Goal: Task Accomplishment & Management: Use online tool/utility

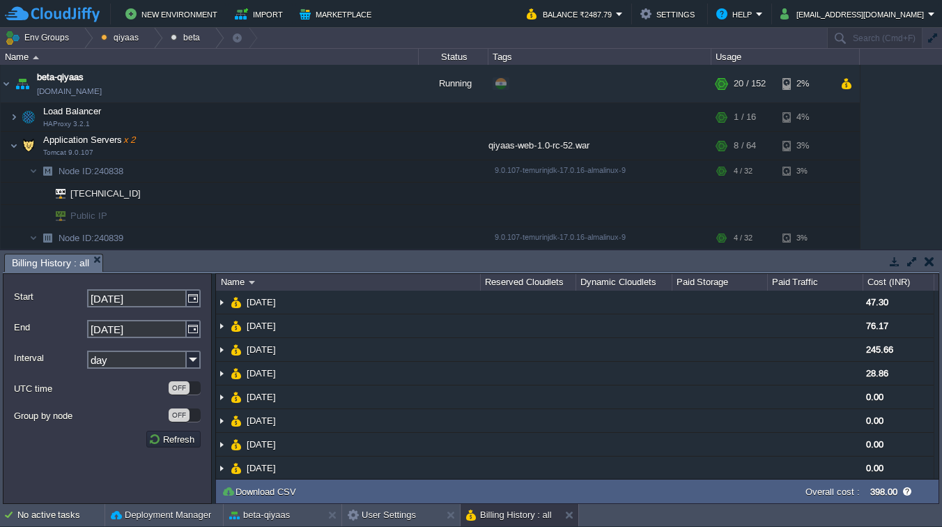
click at [935, 258] on td at bounding box center [928, 261] width 17 height 17
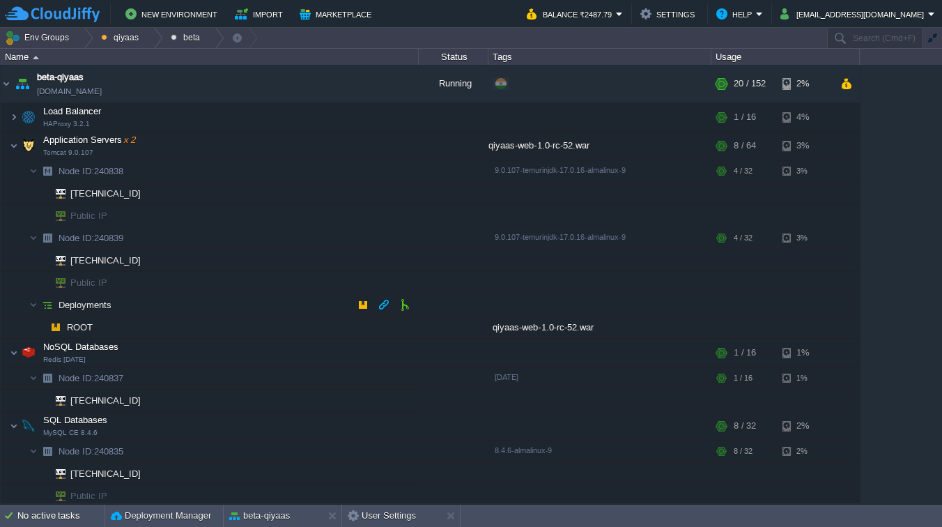
scroll to position [195, 0]
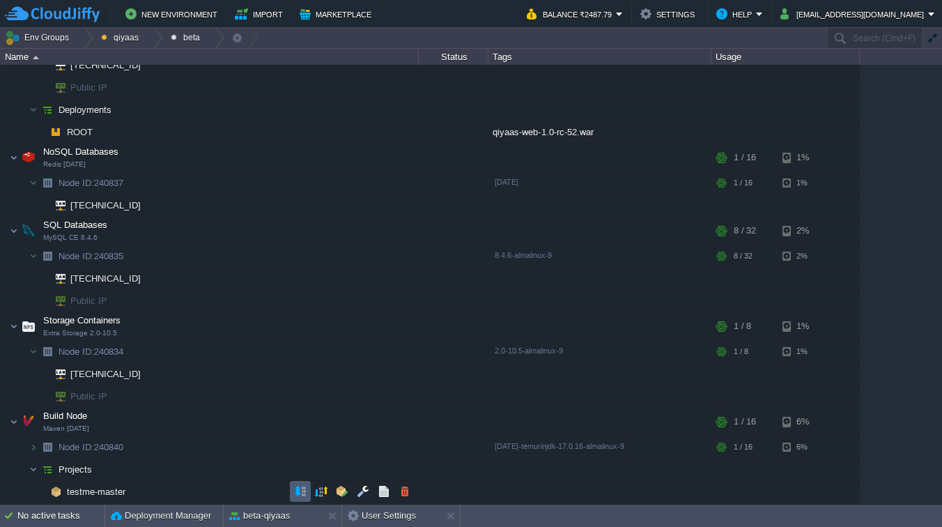
click at [300, 492] on button "button" at bounding box center [300, 491] width 13 height 13
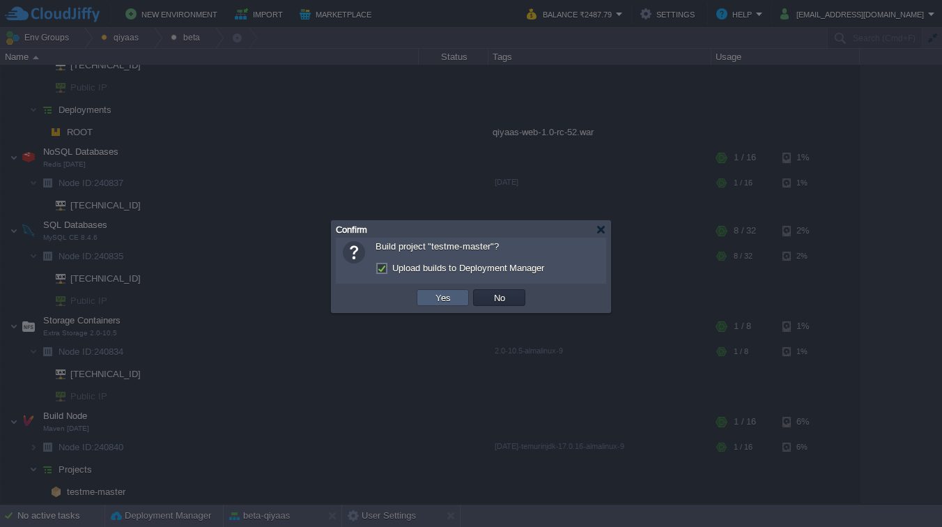
click at [440, 295] on button "Yes" at bounding box center [443, 297] width 24 height 13
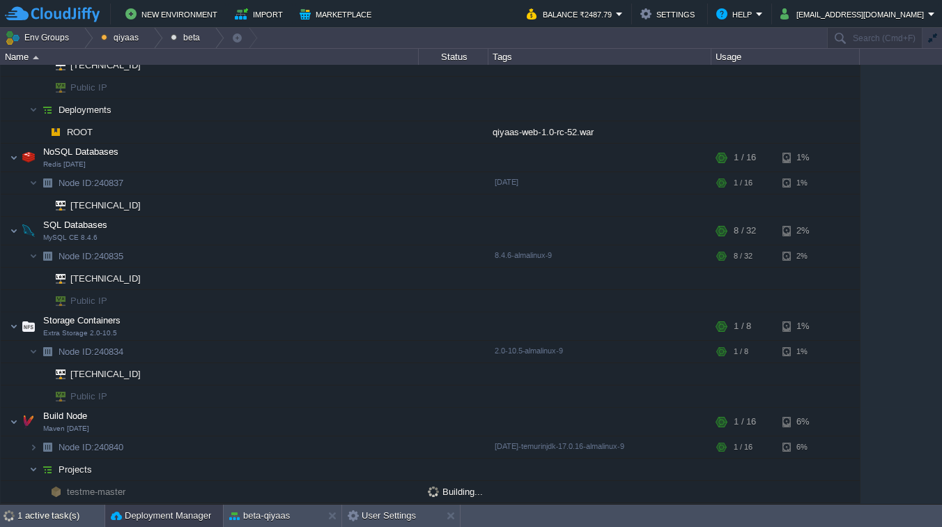
click at [146, 519] on button "Deployment Manager" at bounding box center [161, 515] width 100 height 14
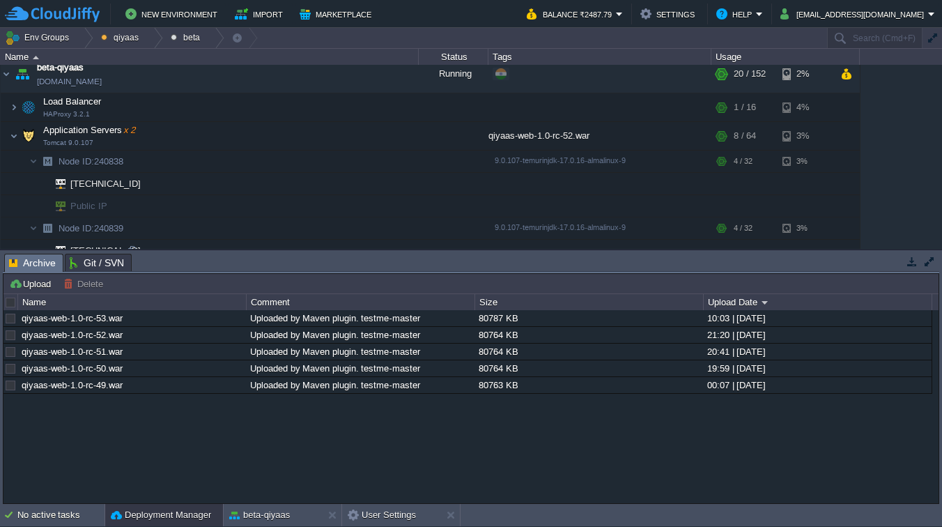
scroll to position [449, 0]
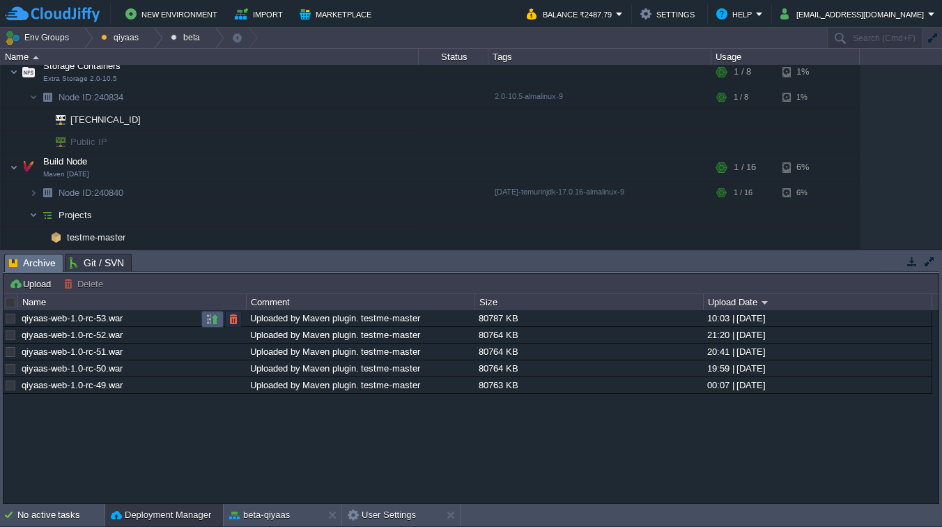
click at [210, 320] on button "button" at bounding box center [212, 319] width 13 height 13
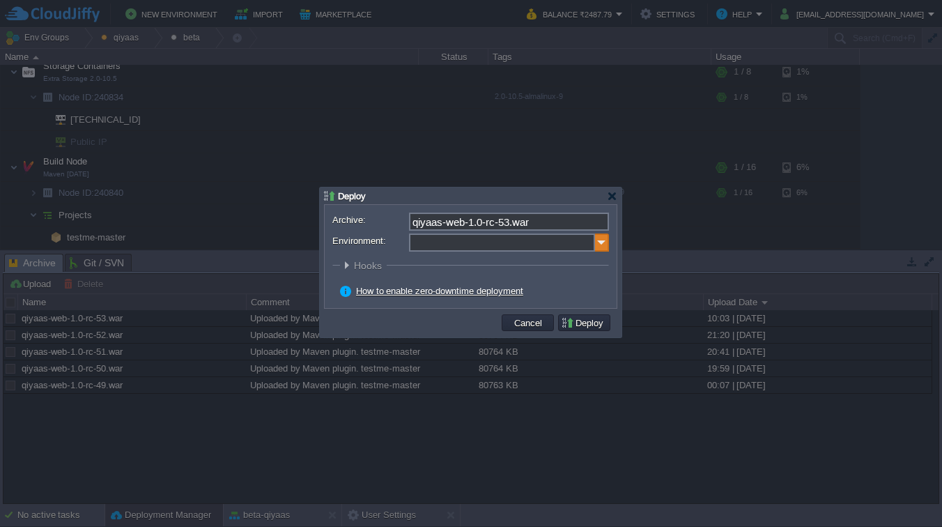
click at [598, 242] on img at bounding box center [602, 242] width 14 height 18
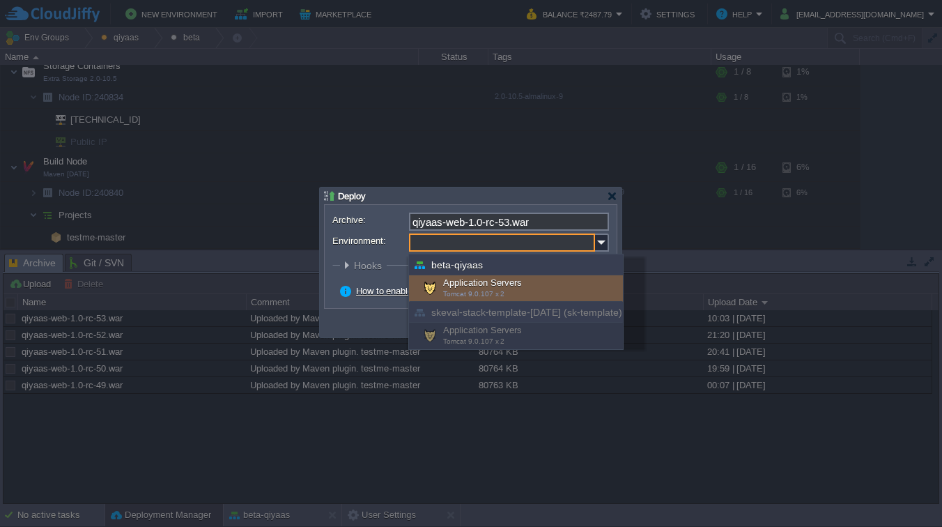
click at [474, 290] on span "Tomcat 9.0.107 x 2" at bounding box center [473, 294] width 61 height 8
type input "Application Servers (beta-qiyaas)"
type input "ROOT-420"
radio input "false"
radio input "true"
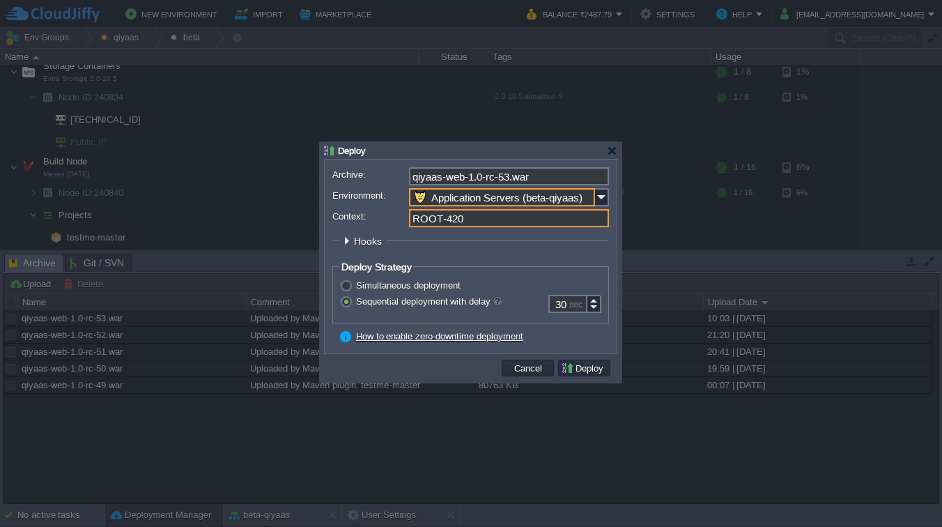
click at [479, 218] on input "ROOT-420" at bounding box center [509, 218] width 200 height 18
drag, startPoint x: 479, startPoint y: 218, endPoint x: 508, endPoint y: 176, distance: 51.6
click at [508, 176] on form "Archive: qiyaas-web-1.0-rc-53.war Environment: Application Servers (beta-qiyaas…" at bounding box center [470, 256] width 277 height 178
click at [451, 220] on input "ROOT" at bounding box center [509, 218] width 200 height 18
type input "ROOT"
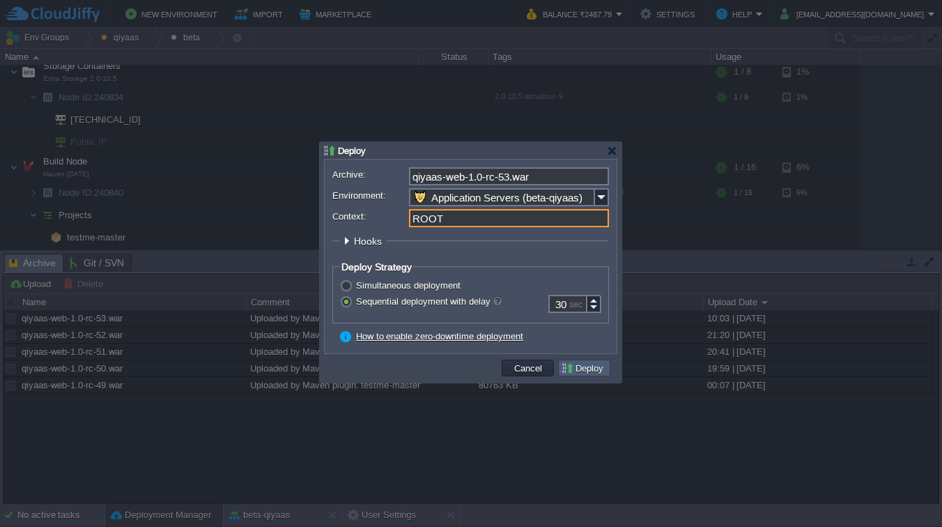
click at [586, 366] on button "Deploy" at bounding box center [584, 367] width 47 height 13
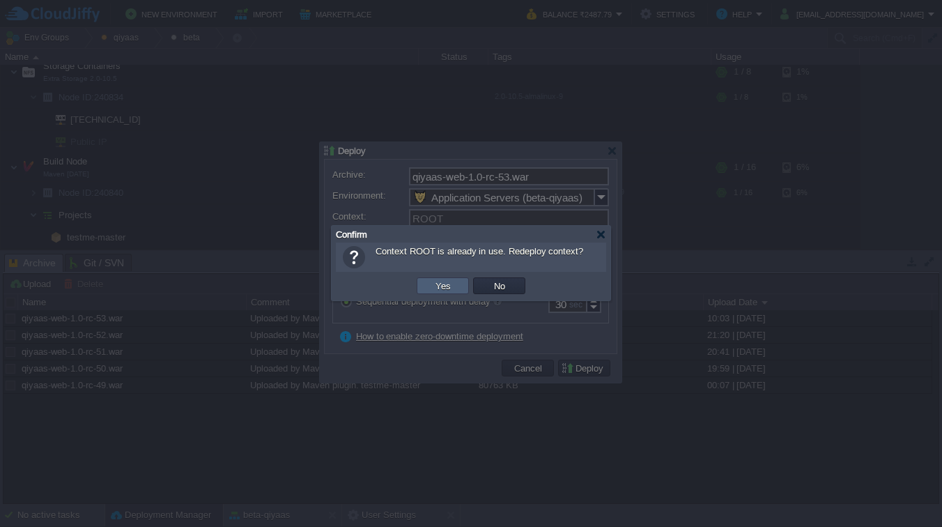
click at [439, 279] on button "Yes" at bounding box center [443, 285] width 24 height 13
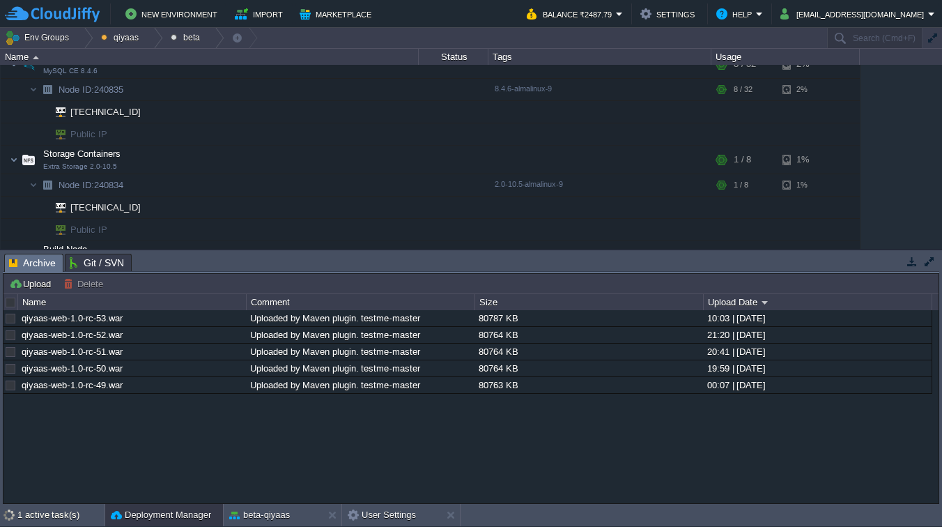
scroll to position [376, 0]
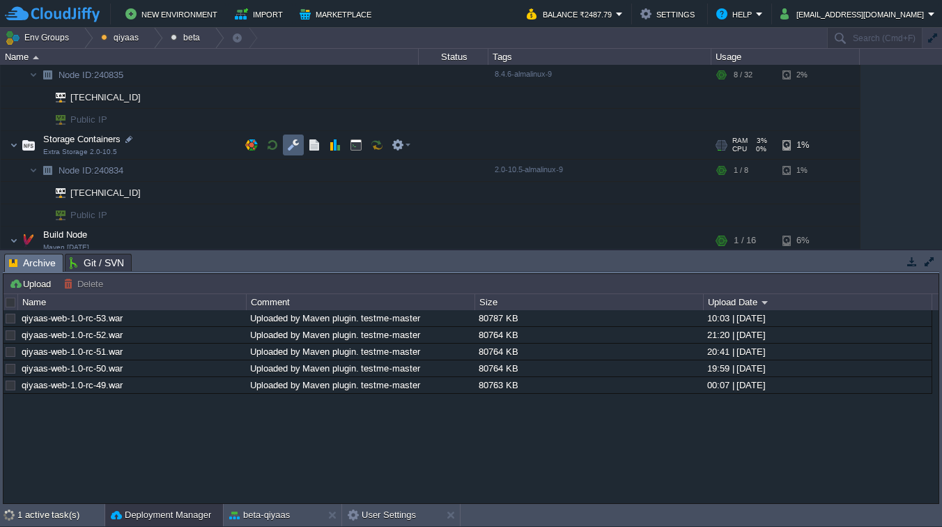
click at [290, 147] on button "button" at bounding box center [293, 145] width 13 height 13
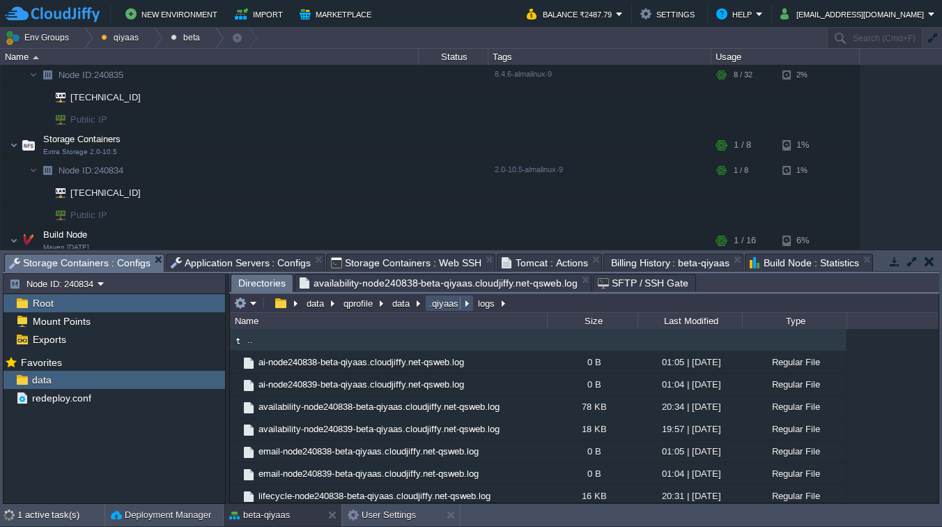
click at [445, 300] on button ".qiyaas" at bounding box center [444, 303] width 35 height 13
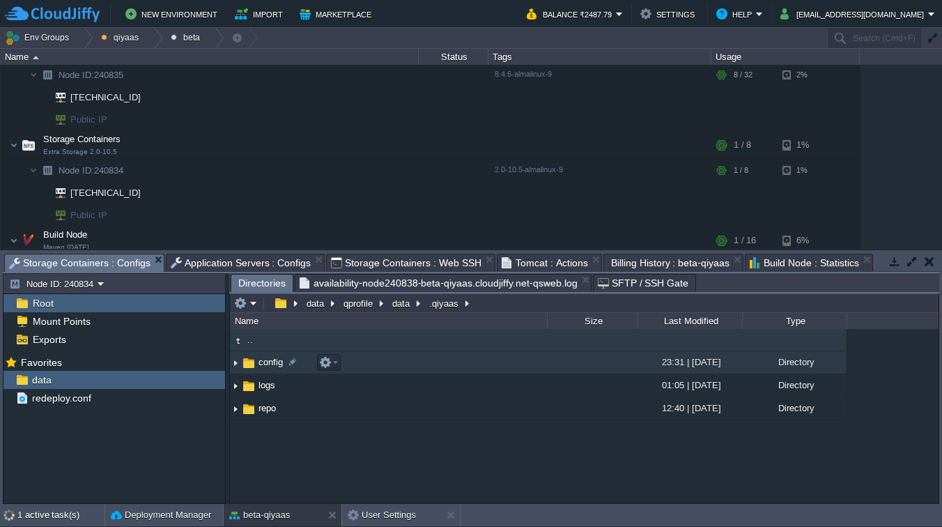
click at [233, 362] on img at bounding box center [235, 363] width 11 height 22
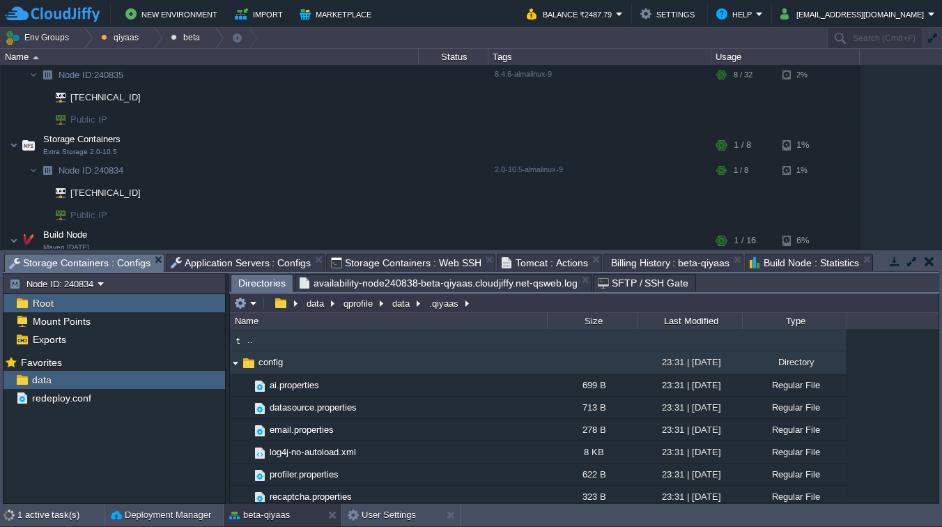
click at [233, 362] on img at bounding box center [235, 363] width 11 height 22
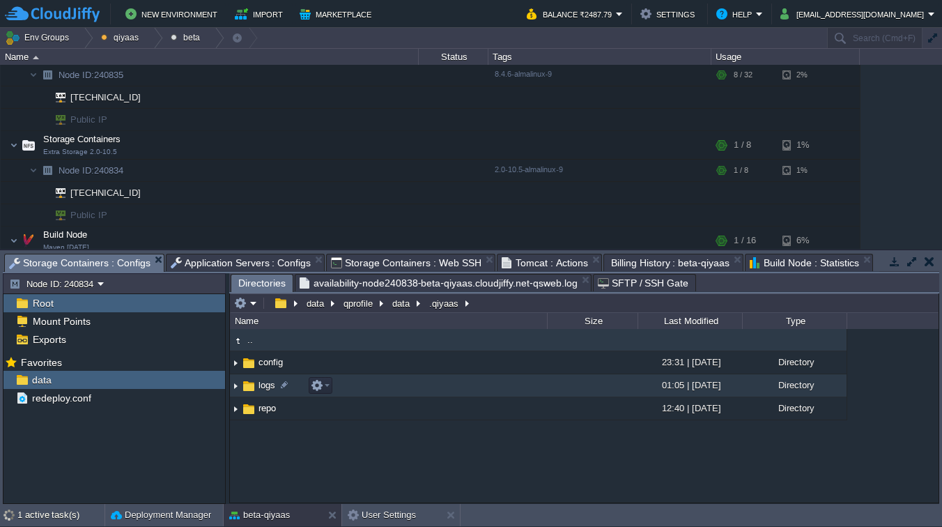
click at [237, 384] on img at bounding box center [235, 386] width 11 height 22
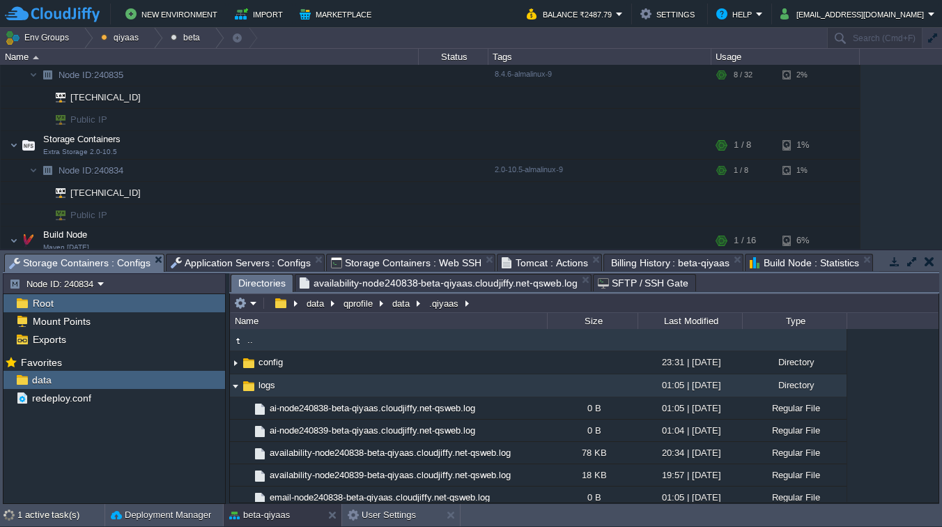
click at [237, 384] on img at bounding box center [235, 386] width 11 height 22
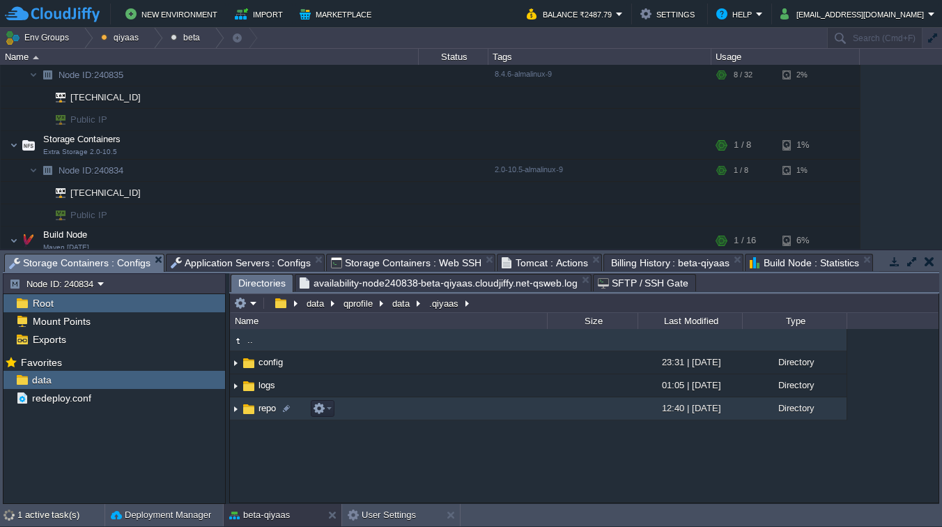
click at [237, 417] on img at bounding box center [235, 409] width 11 height 22
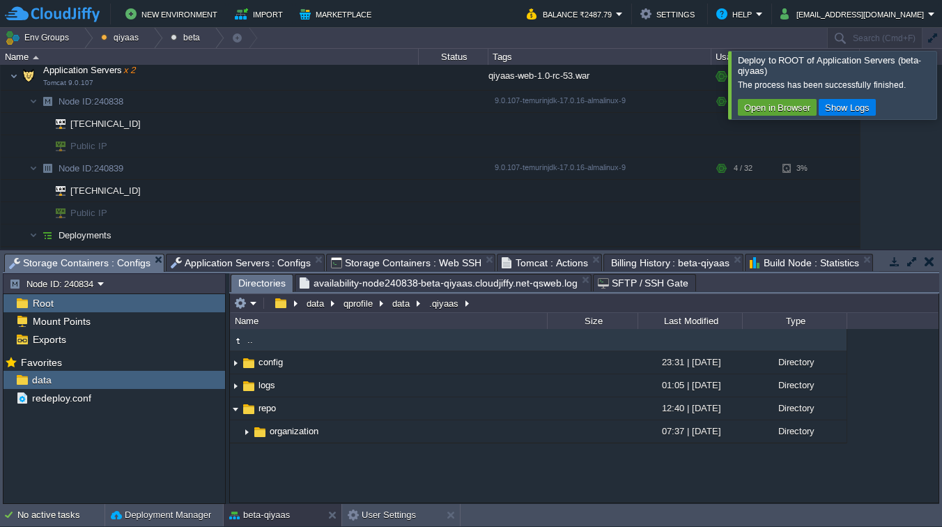
click at [941, 79] on div at bounding box center [958, 85] width 0 height 68
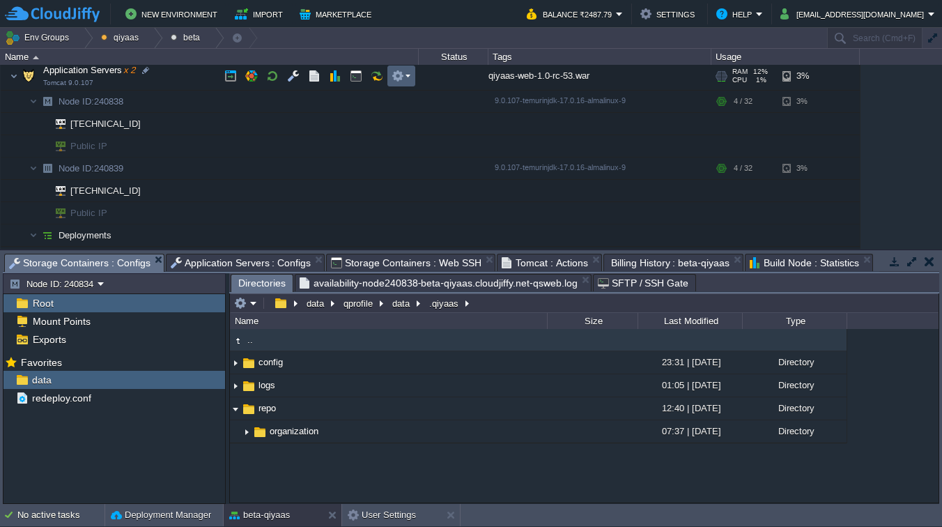
click at [394, 71] on button "button" at bounding box center [397, 76] width 13 height 13
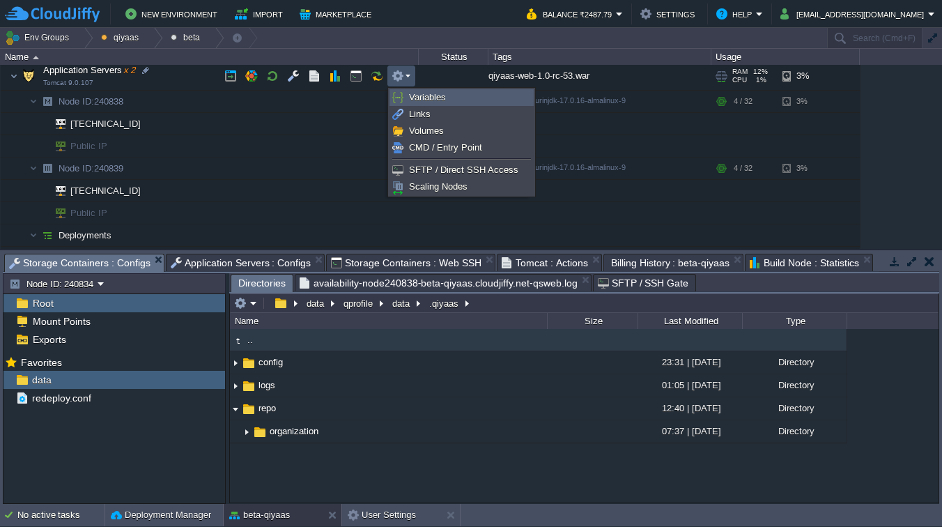
click at [418, 100] on span "Variables" at bounding box center [427, 97] width 37 height 10
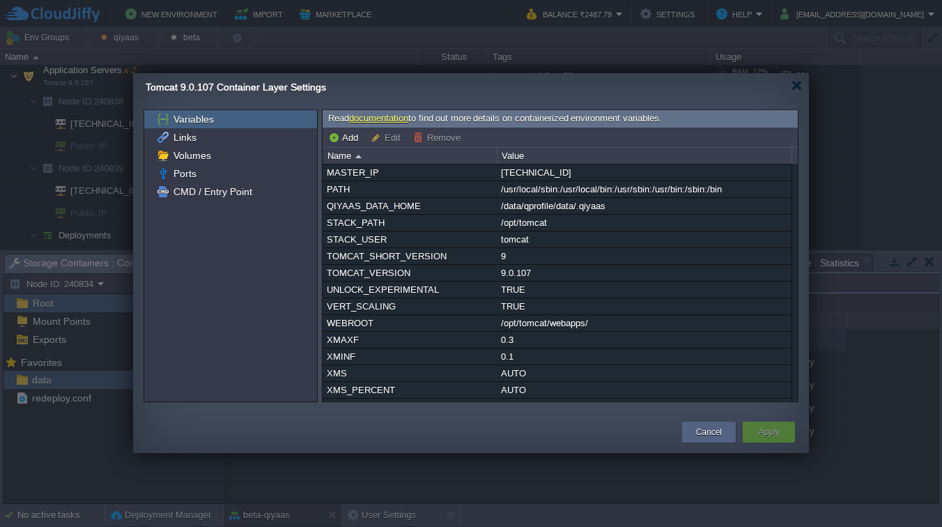
scroll to position [186, 0]
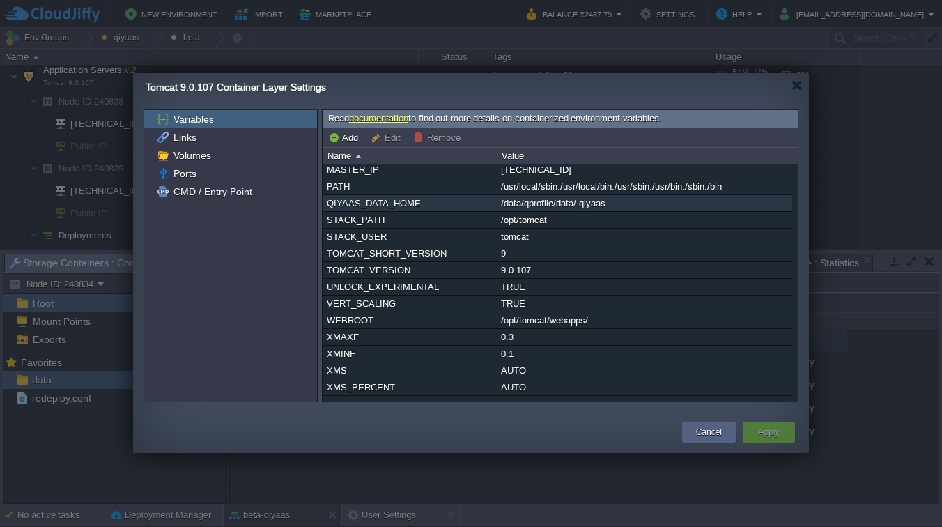
click at [396, 208] on div "QIYAAS_DATA_HOME" at bounding box center [409, 203] width 173 height 16
click at [699, 436] on button "Cancel" at bounding box center [709, 432] width 26 height 14
